Goal: Task Accomplishment & Management: Use online tool/utility

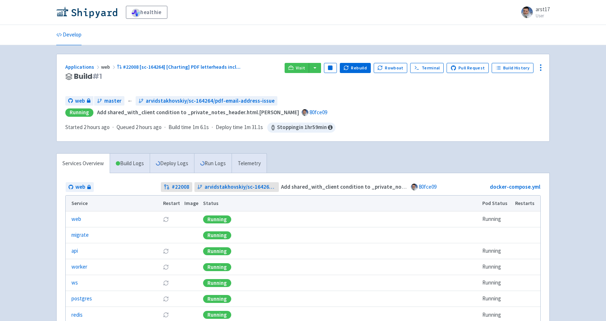
click at [303, 61] on div "Applications web #22008 [sc-164264] [Charting] PDF letterheads incl ... Build #…" at bounding box center [303, 97] width 493 height 87
click at [303, 74] on div "Visit Pause Rebuild Rowboat Terminal Pull Request Build History" at bounding box center [413, 76] width 256 height 27
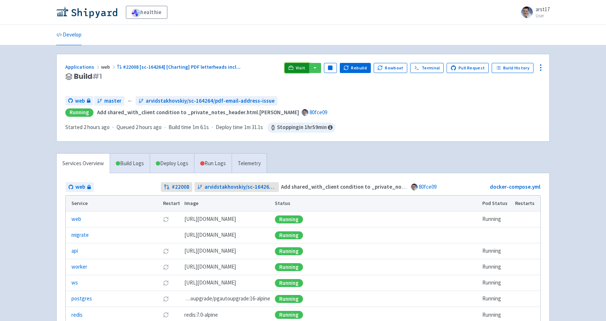
click at [302, 66] on span "Visit" at bounding box center [300, 68] width 9 height 6
click at [294, 65] on icon at bounding box center [290, 67] width 5 height 5
click at [296, 80] on div "Visit Pause Rebuild Rowboat Terminal Pull Request Build History" at bounding box center [413, 76] width 256 height 27
click at [303, 64] on link "Visit" at bounding box center [297, 68] width 25 height 10
click at [387, 103] on div "web master ← arvidstakhovskiy/sc-164264/pdf-email-address-issue" at bounding box center [303, 101] width 476 height 10
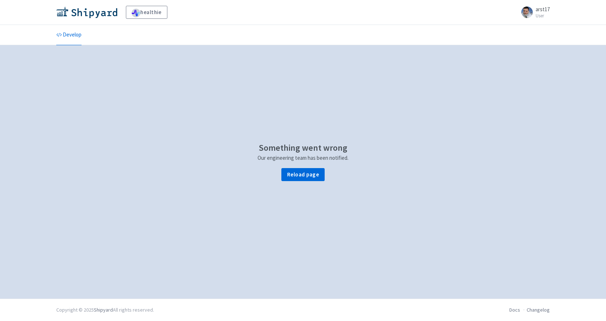
click at [416, 111] on div "Something went wrong Our engineering team has been notified. Reload page" at bounding box center [303, 162] width 494 height 217
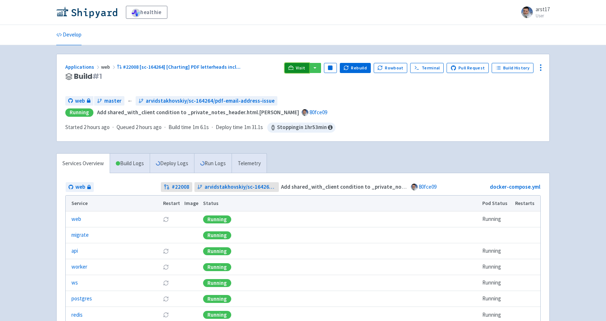
click at [307, 71] on link "Visit" at bounding box center [297, 68] width 25 height 10
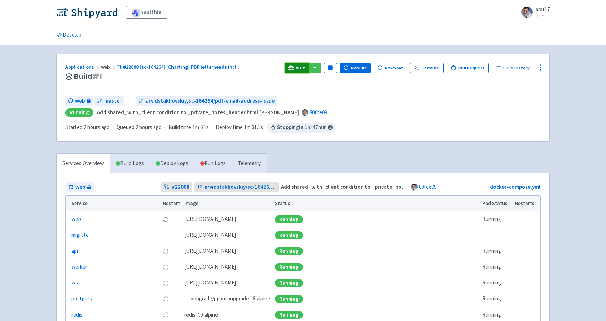
click at [305, 68] on span "Visit" at bounding box center [300, 68] width 9 height 6
click at [363, 144] on div "Applications web #22008 [sc-164264] [Charting] PDF letterheads incl ... Build #…" at bounding box center [303, 201] width 494 height 295
click at [294, 67] on icon at bounding box center [290, 67] width 5 height 4
click at [299, 64] on link "Visit" at bounding box center [297, 68] width 25 height 10
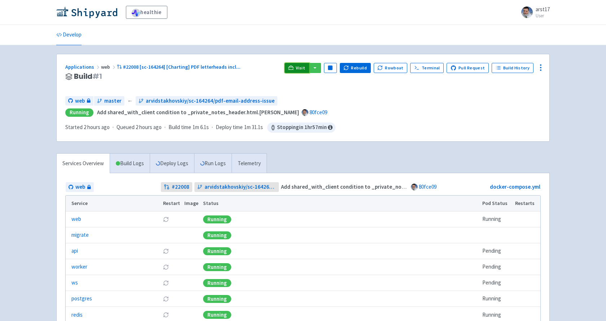
click at [290, 69] on link "Visit" at bounding box center [297, 68] width 25 height 10
